Goal: Task Accomplishment & Management: Use online tool/utility

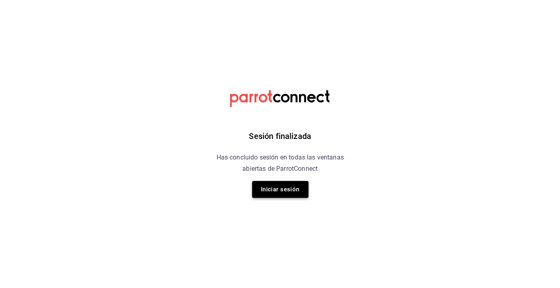
click at [286, 188] on button "Iniciar sesión" at bounding box center [280, 189] width 56 height 17
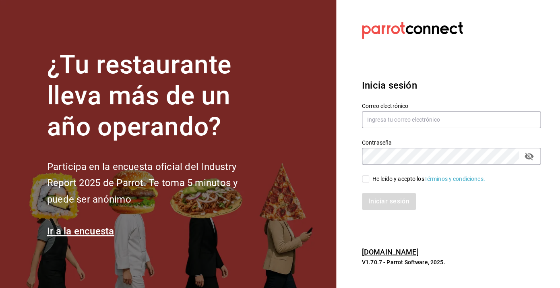
type input "sergiolam@hotmail.com"
click at [367, 180] on input "He leído y acepto los Términos y condiciones." at bounding box center [365, 178] width 7 height 7
checkbox input "true"
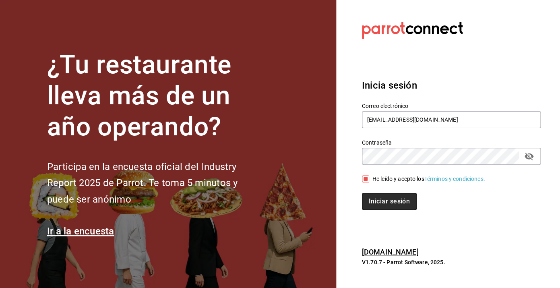
click at [382, 201] on button "Iniciar sesión" at bounding box center [389, 201] width 55 height 17
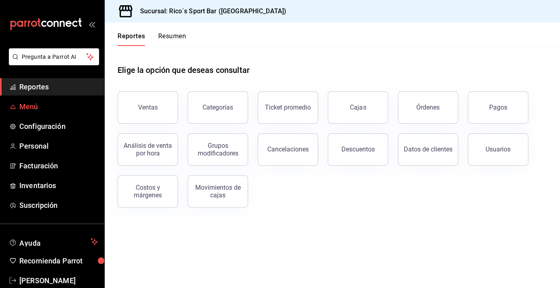
click at [45, 106] on span "Menú" at bounding box center [58, 106] width 79 height 11
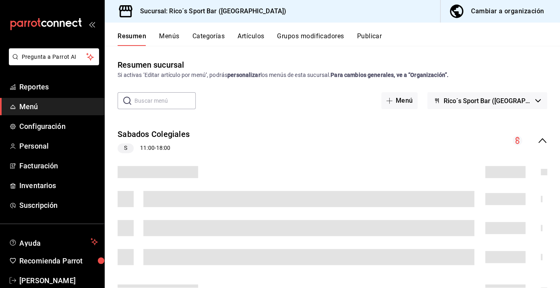
click at [256, 36] on button "Artículos" at bounding box center [251, 39] width 27 height 14
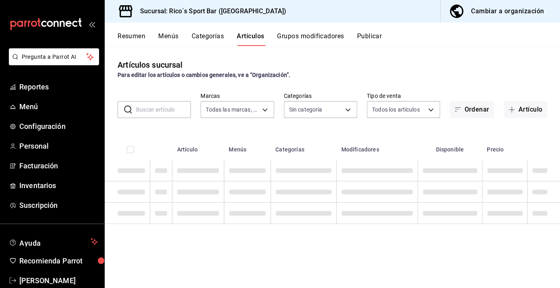
type input "d59757a6-6c4d-4808-9b22-f27a760eaad7"
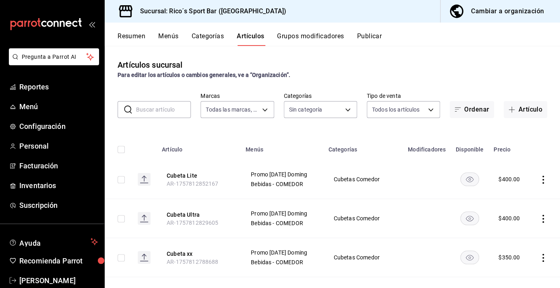
type input "a609f0f1-474f-4742-9420-4a94e5115f1b,7de43e81-fefc-4752-87d9-653373a6db06,dc9f1…"
click at [522, 112] on button "Artículo" at bounding box center [526, 109] width 44 height 17
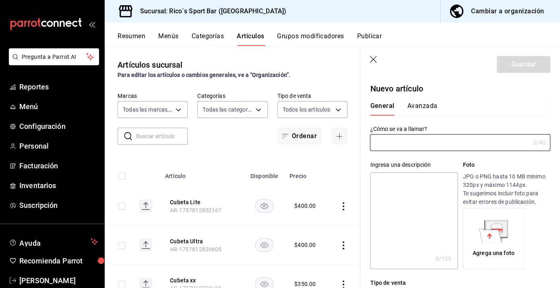
type input "AR-1758390537107"
click at [414, 144] on input "text" at bounding box center [450, 143] width 160 height 16
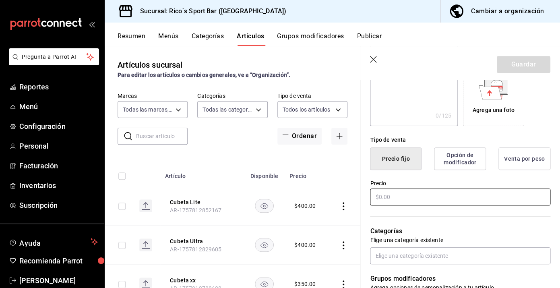
scroll to position [143, 0]
type input "Camarones Sarandeados"
click at [409, 199] on input "text" at bounding box center [460, 197] width 181 height 17
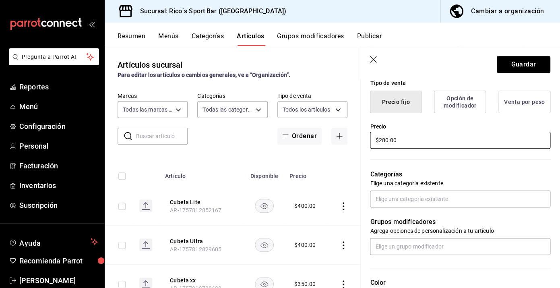
scroll to position [215, 0]
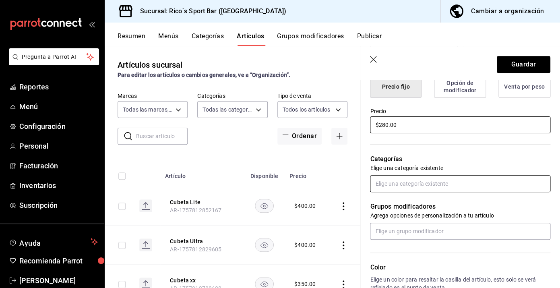
type input "$280.00"
click at [419, 183] on input "text" at bounding box center [460, 183] width 181 height 17
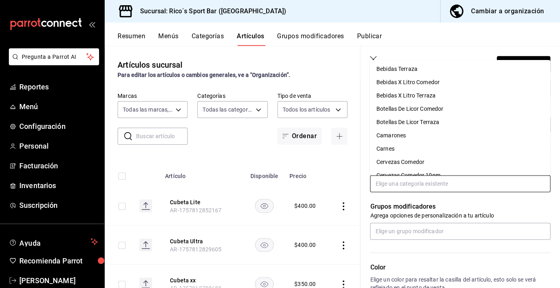
scroll to position [91, 0]
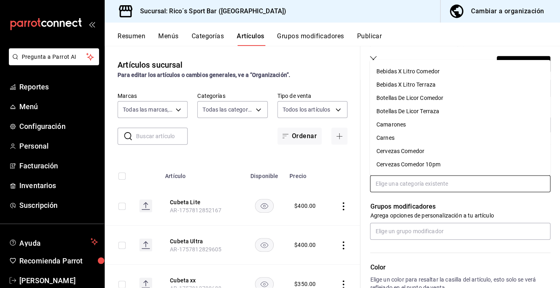
click at [409, 126] on li "Camarones" at bounding box center [460, 124] width 181 height 13
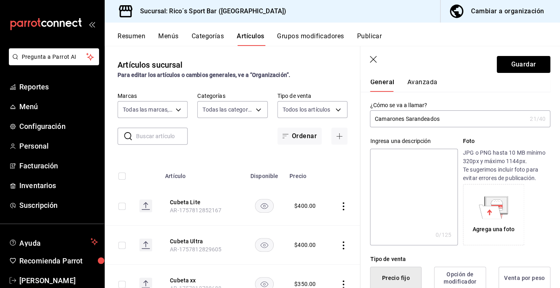
scroll to position [0, 0]
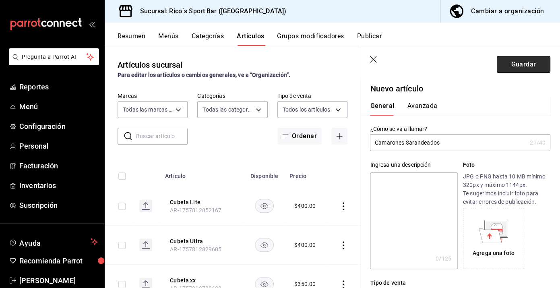
click at [519, 63] on button "Guardar" at bounding box center [524, 64] width 54 height 17
